Goal: Find specific page/section: Find specific page/section

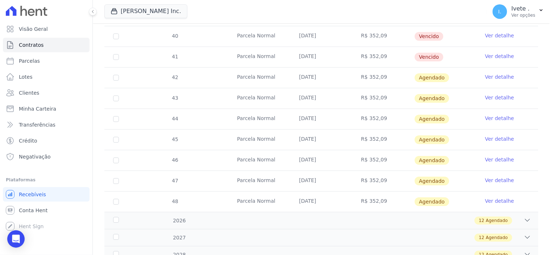
scroll to position [500, 0]
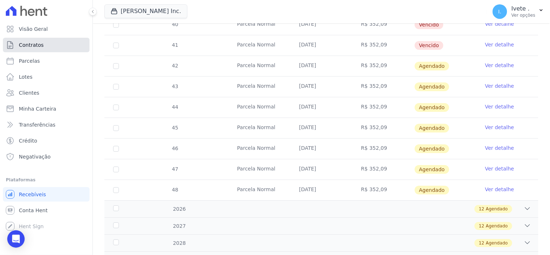
click at [37, 46] on span "Contratos" at bounding box center [31, 44] width 25 height 7
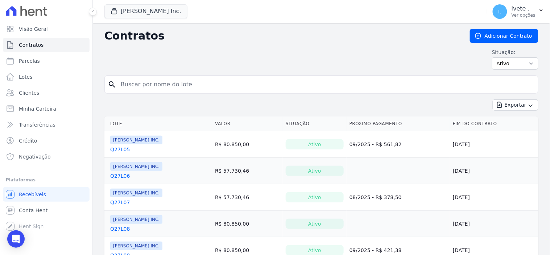
click at [135, 84] on input "search" at bounding box center [325, 84] width 419 height 15
type input "q28l11"
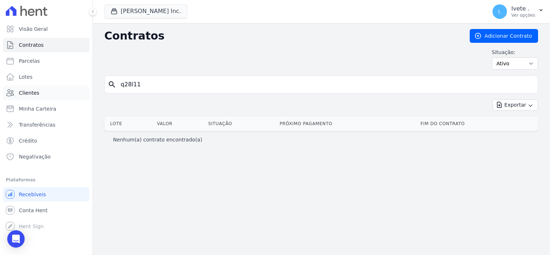
click at [34, 93] on span "Clientes" at bounding box center [29, 92] width 20 height 7
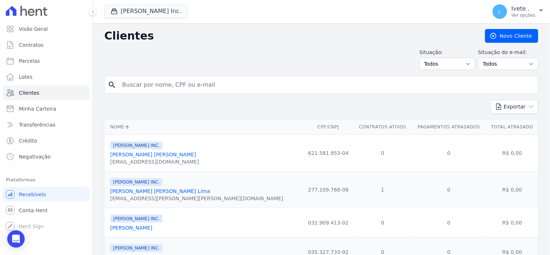
click at [153, 89] on input "search" at bounding box center [326, 85] width 417 height 15
type input "[PERSON_NAME]"
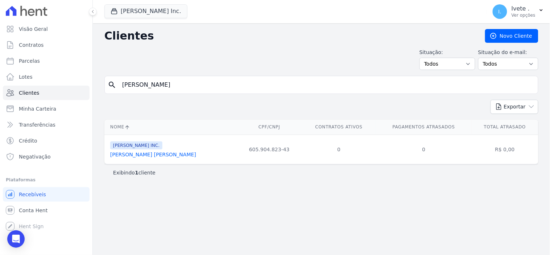
click at [136, 154] on link "[PERSON_NAME] [PERSON_NAME]" at bounding box center [153, 155] width 86 height 6
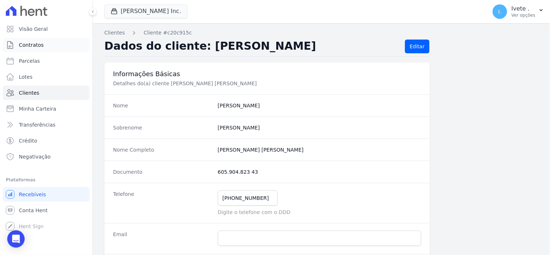
click at [34, 42] on span "Contratos" at bounding box center [31, 44] width 25 height 7
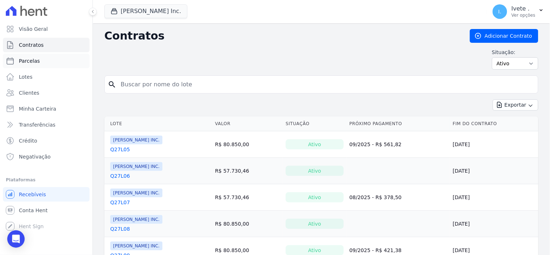
click at [30, 60] on span "Parcelas" at bounding box center [29, 60] width 21 height 7
select select
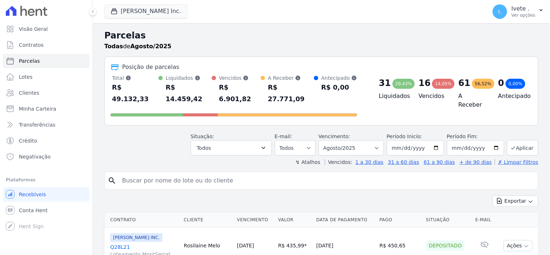
click at [29, 207] on span "Conta Hent" at bounding box center [33, 210] width 29 height 7
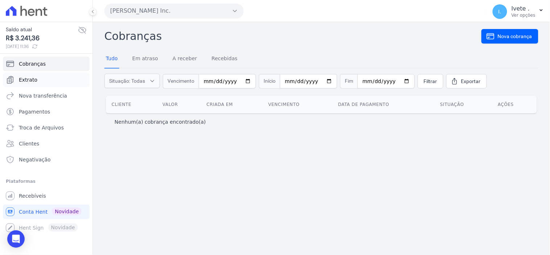
click at [32, 80] on span "Extrato" at bounding box center [28, 79] width 18 height 7
